Goal: Task Accomplishment & Management: Complete application form

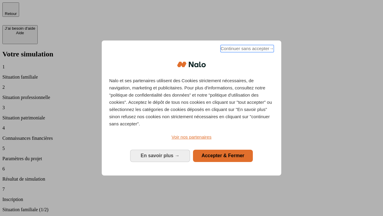
click at [247, 49] on span "Continuer sans accepter →" at bounding box center [247, 48] width 53 height 7
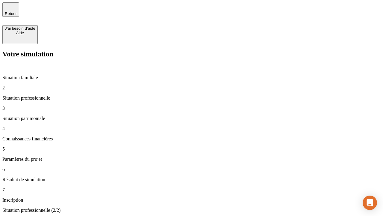
type input "30 000"
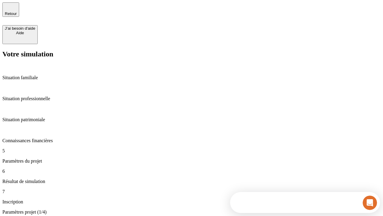
type input "25"
type input "64"
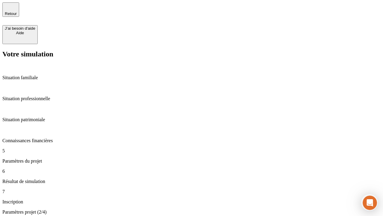
type input "1 000"
type input "640"
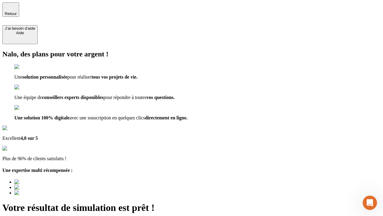
type input "[EMAIL_ADDRESS][PERSON_NAME][DOMAIN_NAME]"
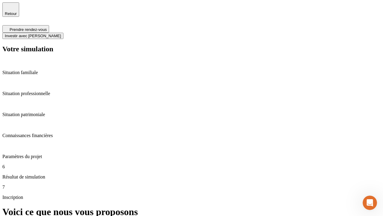
click at [61, 34] on span "Investir avec [PERSON_NAME]" at bounding box center [33, 36] width 56 height 4
